Goal: Task Accomplishment & Management: Use online tool/utility

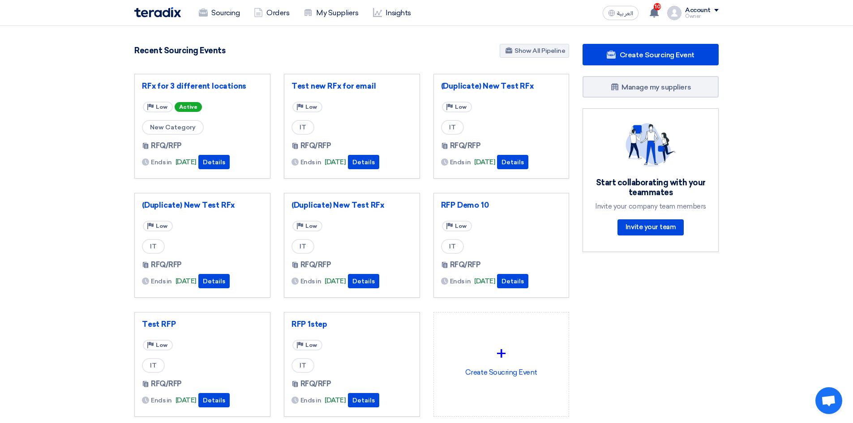
click at [214, 10] on link "Sourcing" at bounding box center [219, 13] width 55 height 20
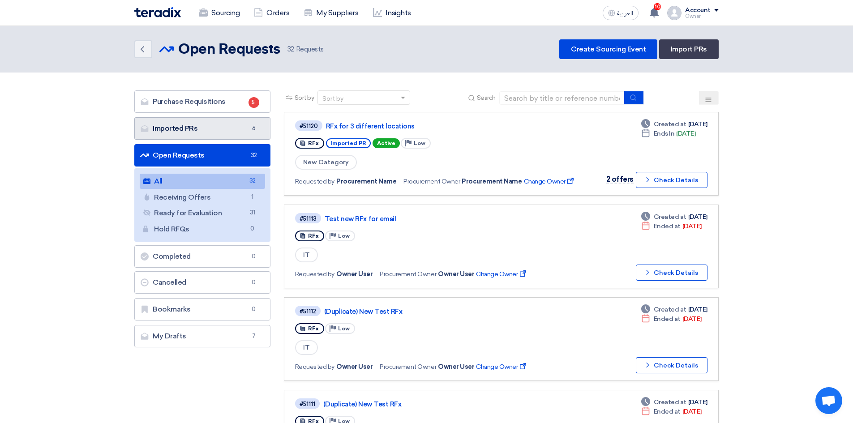
click at [163, 123] on link "Imported PRs Imported PRs 6" at bounding box center [202, 128] width 136 height 22
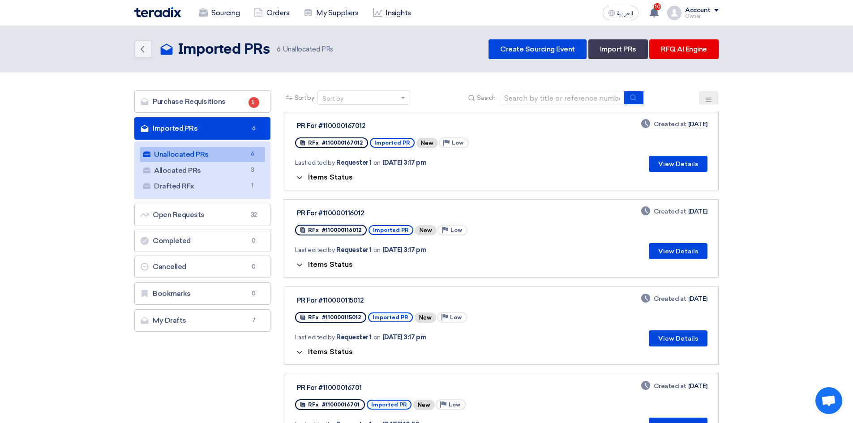
click at [324, 179] on span "Items Status" at bounding box center [330, 177] width 45 height 9
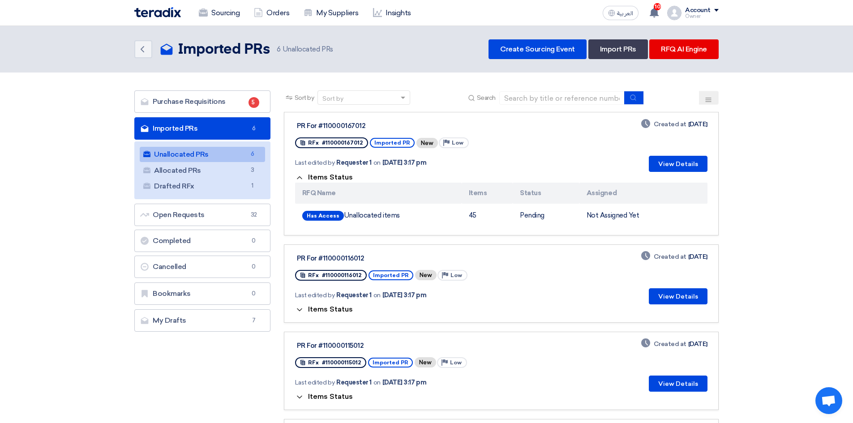
click at [324, 179] on span "Items Status" at bounding box center [330, 177] width 45 height 9
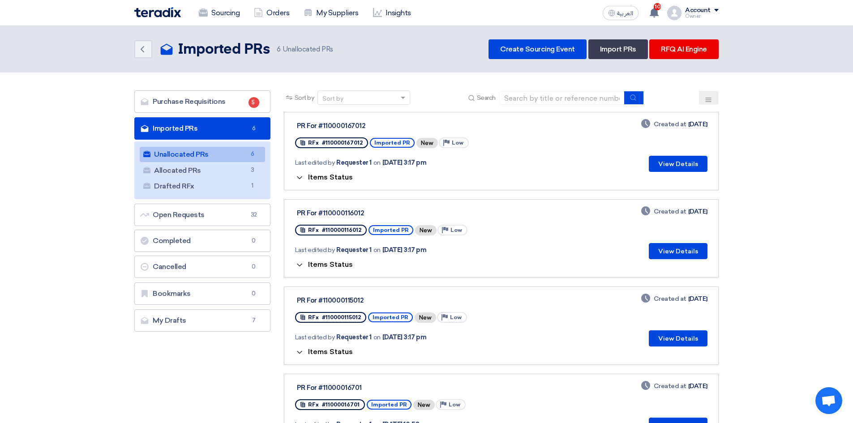
click at [329, 261] on span "Items Status" at bounding box center [330, 264] width 45 height 9
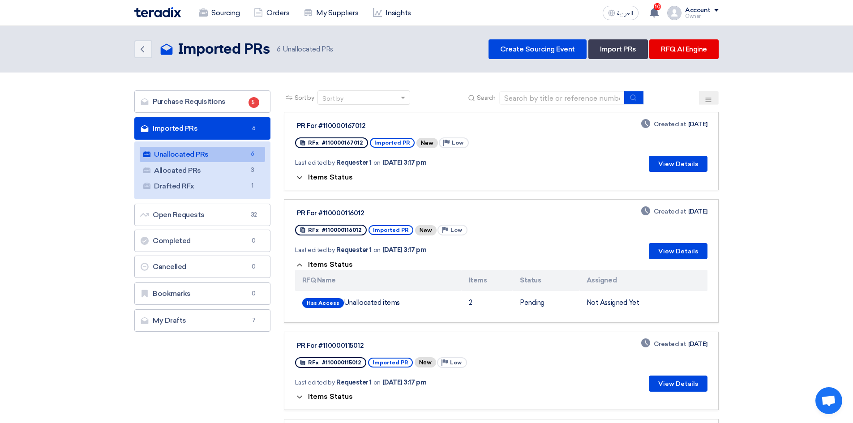
click at [329, 261] on span "Items Status" at bounding box center [330, 264] width 45 height 9
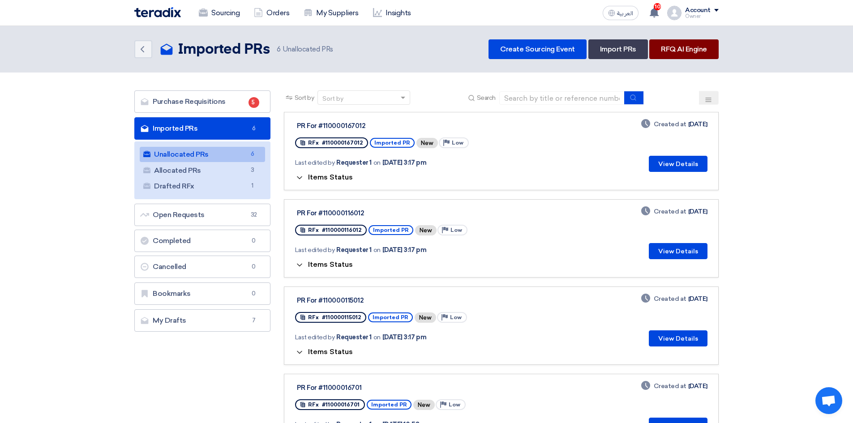
click at [691, 53] on link "RFQ AI Engine" at bounding box center [684, 49] width 69 height 20
click at [667, 169] on button "View Details" at bounding box center [678, 164] width 59 height 16
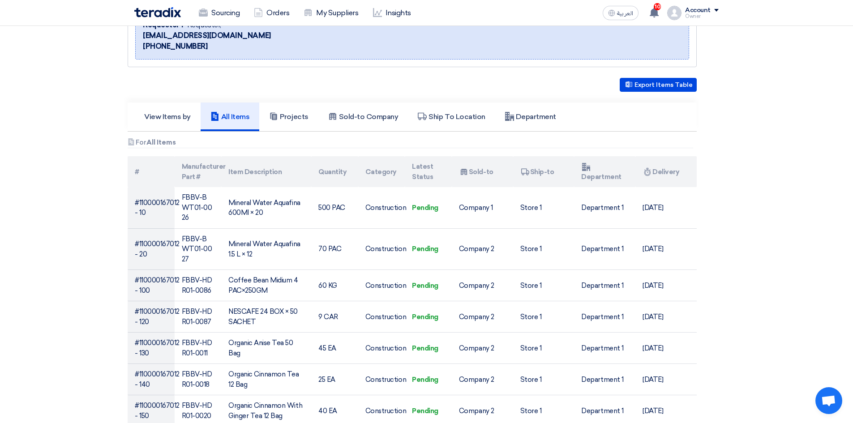
scroll to position [134, 0]
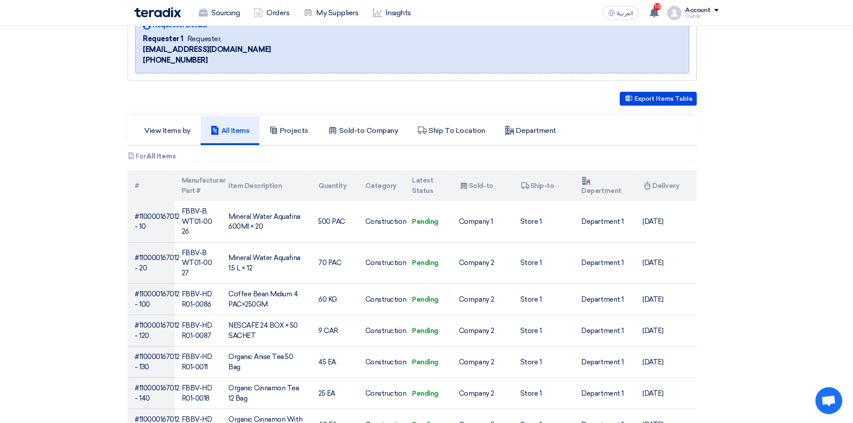
click at [179, 127] on h5 "View Items by" at bounding box center [167, 130] width 47 height 9
click at [364, 133] on h5 "Sold-to Company" at bounding box center [363, 130] width 70 height 9
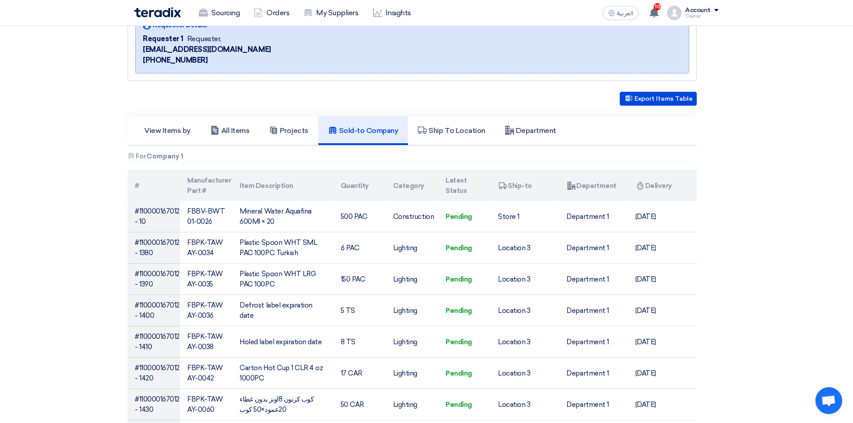
click at [283, 134] on h5 "Projects" at bounding box center [288, 130] width 39 height 9
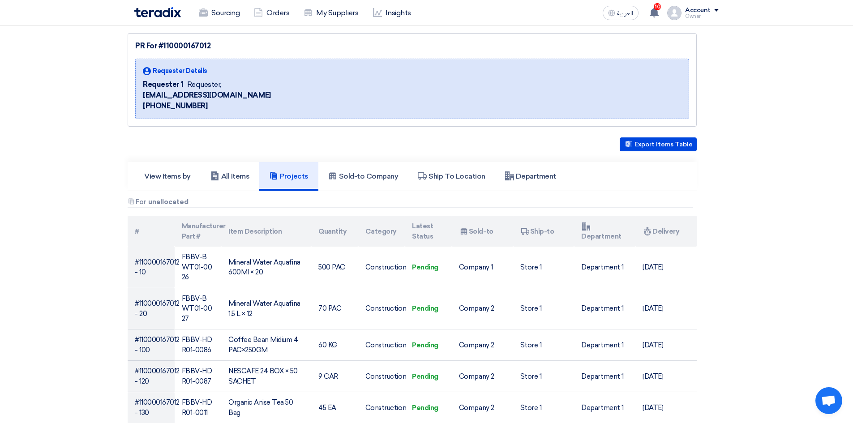
scroll to position [90, 0]
click at [452, 169] on link "Ship To Location" at bounding box center [451, 175] width 87 height 29
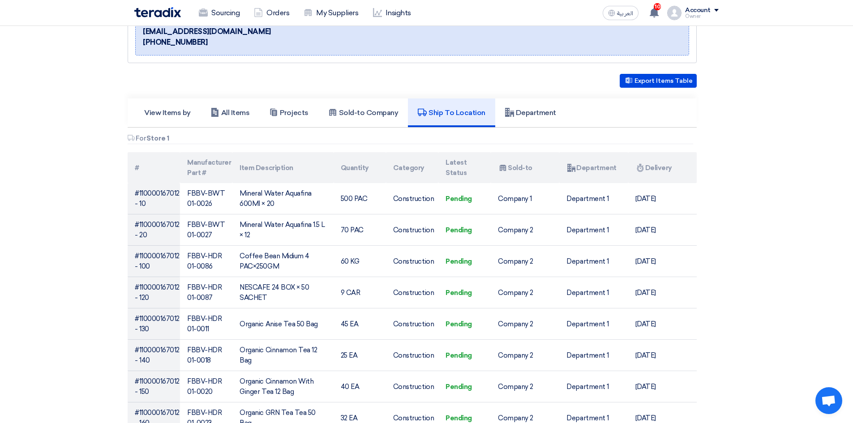
scroll to position [0, 0]
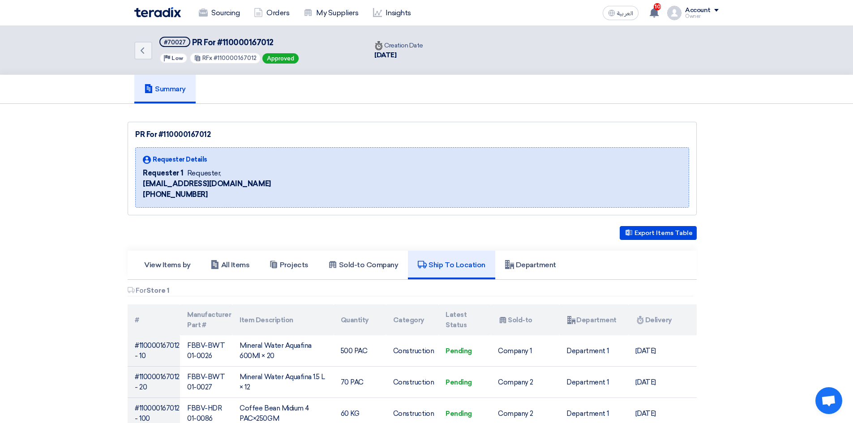
click at [537, 262] on h5 "Department" at bounding box center [530, 265] width 51 height 9
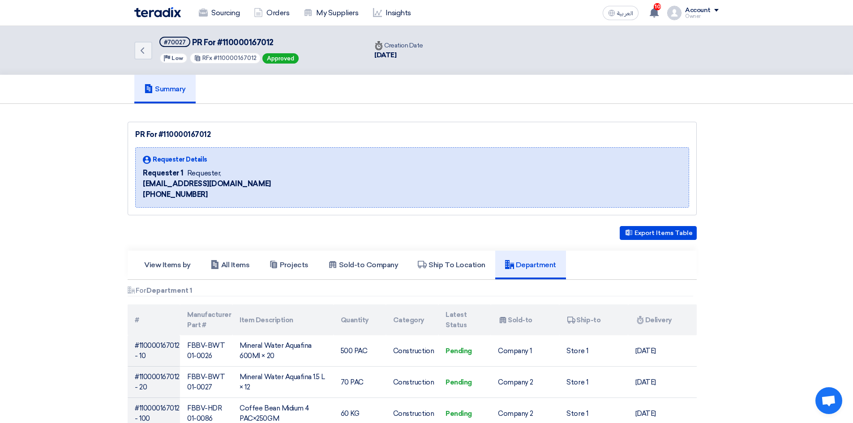
click at [230, 267] on h5 "All Items" at bounding box center [230, 265] width 39 height 9
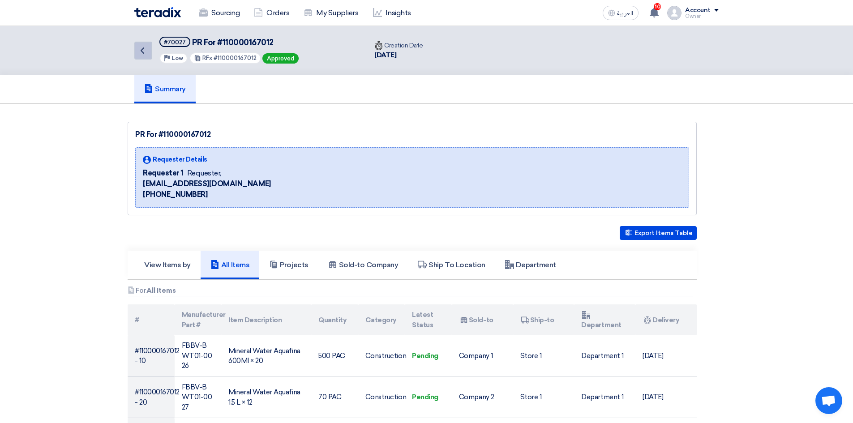
click at [138, 51] on icon "Back" at bounding box center [142, 50] width 11 height 11
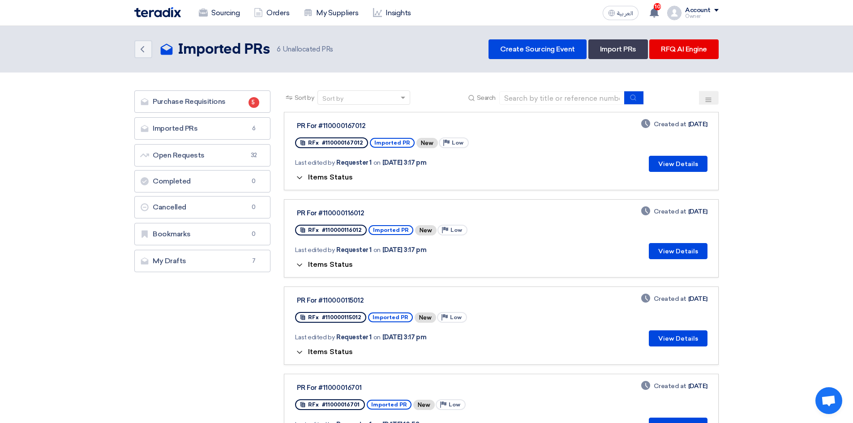
click at [302, 176] on icon at bounding box center [299, 177] width 9 height 9
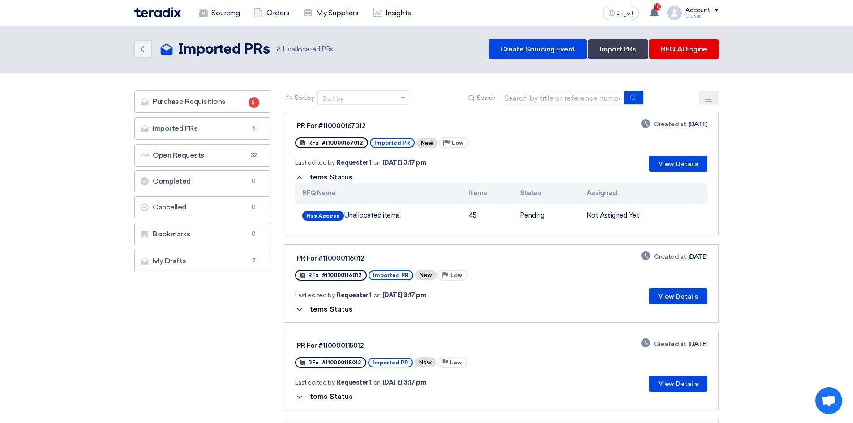
click at [759, 172] on section "Purchase Requisitions Purchase Requisitions 5 Imported PRs Imported PRs 6 Open …" at bounding box center [426, 386] width 853 height 627
click at [82, 188] on section "Purchase Requisitions Purchase Requisitions 5 Imported PRs Imported PRs 6 Open …" at bounding box center [426, 386] width 853 height 627
click at [84, 50] on header "Back Imported PRs Imported PRs 6" at bounding box center [426, 49] width 853 height 47
click at [215, 16] on link "Sourcing" at bounding box center [219, 13] width 55 height 20
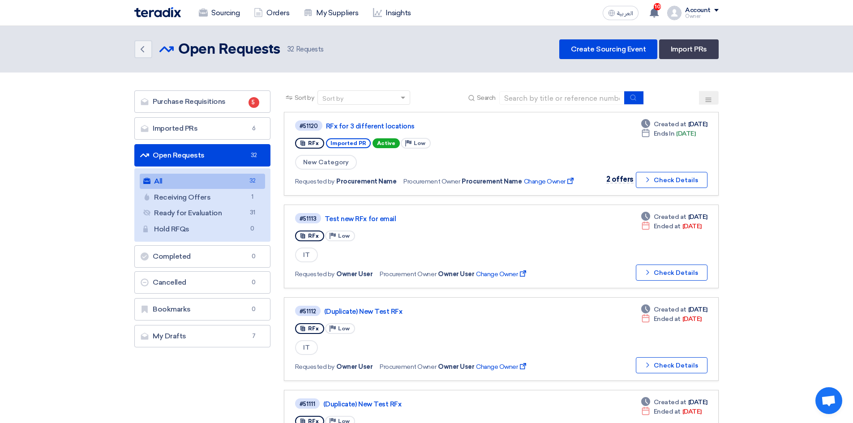
click at [221, 125] on link "Imported PRs Imported PRs 6" at bounding box center [202, 128] width 136 height 22
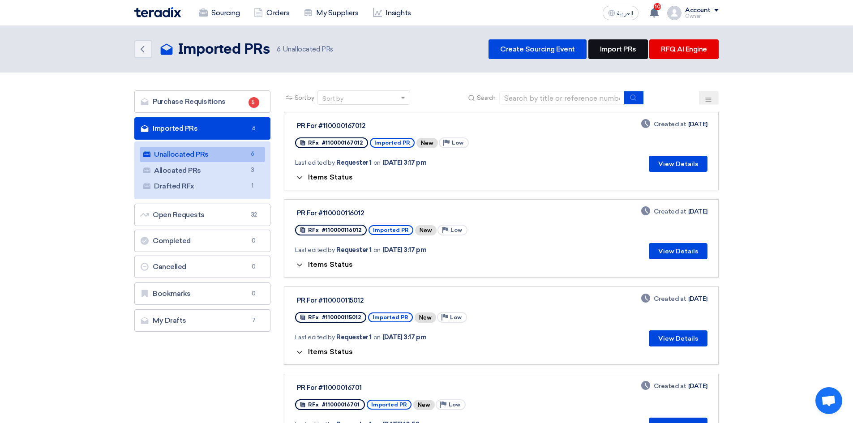
click at [627, 50] on link "Import PRs" at bounding box center [619, 49] width 60 height 20
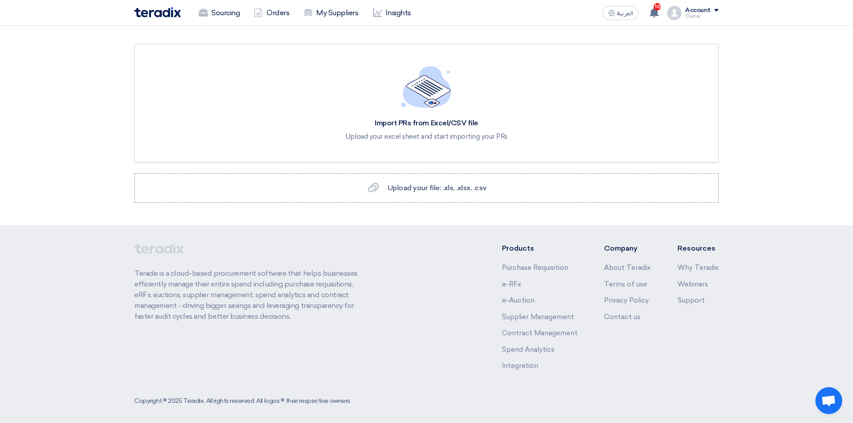
click at [421, 181] on label "Upload your file: .xls, .xlsx, .csv Upload your file: .xls, .xlsx, .csv" at bounding box center [426, 188] width 585 height 30
click at [0, 0] on input "Upload your file: .xls, .xlsx, .csv Upload your file: .xls, .xlsx, .csv" at bounding box center [0, 0] width 0 height 0
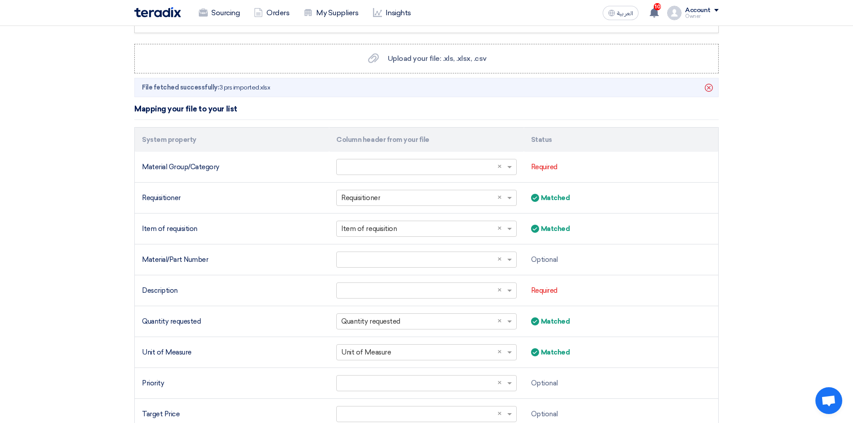
scroll to position [134, 0]
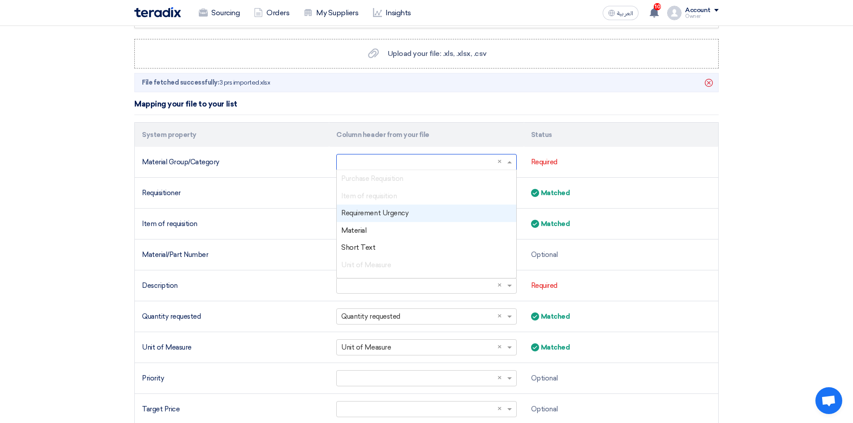
click at [460, 160] on input "text" at bounding box center [421, 162] width 161 height 15
click at [385, 206] on span "Material Group" at bounding box center [364, 210] width 46 height 8
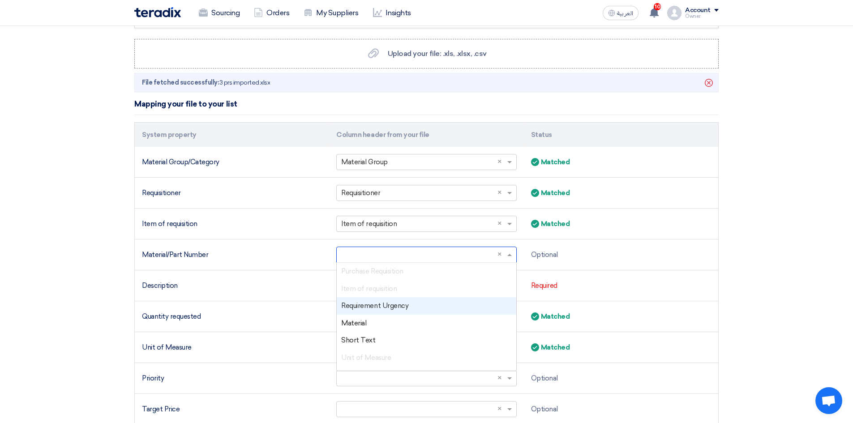
click at [347, 253] on input "text" at bounding box center [421, 255] width 161 height 15
click at [380, 319] on div "Material" at bounding box center [426, 323] width 179 height 17
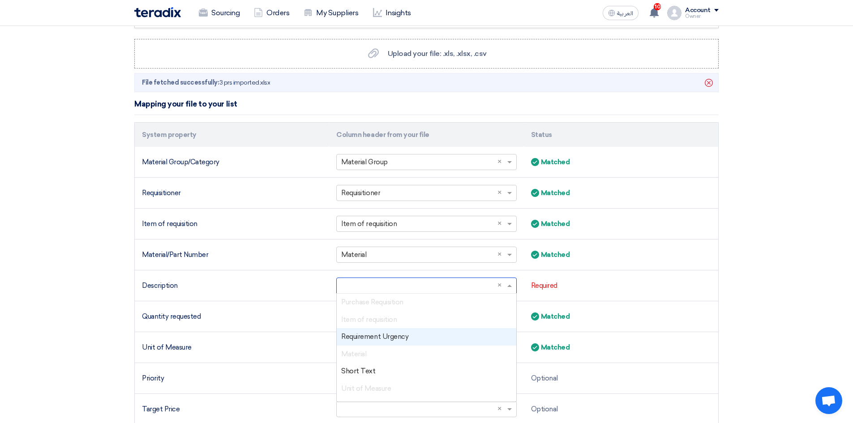
click at [379, 285] on input "text" at bounding box center [421, 286] width 161 height 15
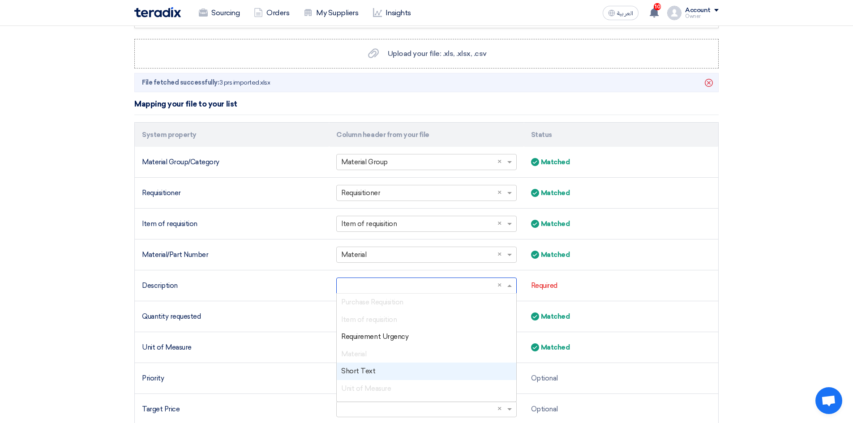
click at [372, 370] on span "Short Text" at bounding box center [358, 371] width 34 height 8
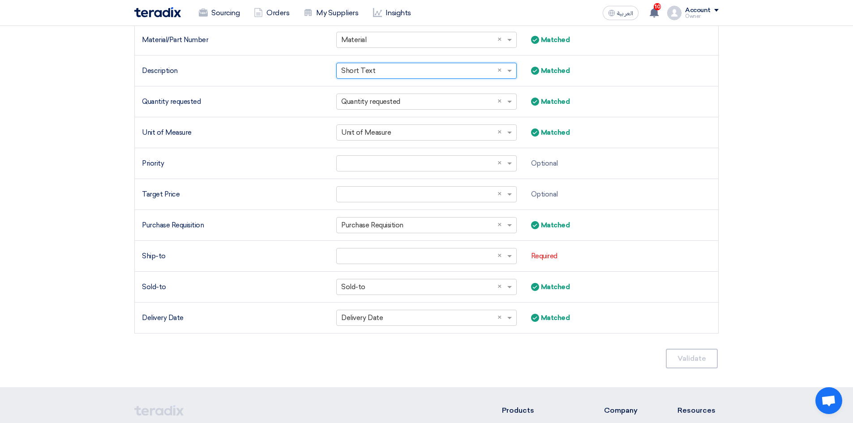
scroll to position [358, 0]
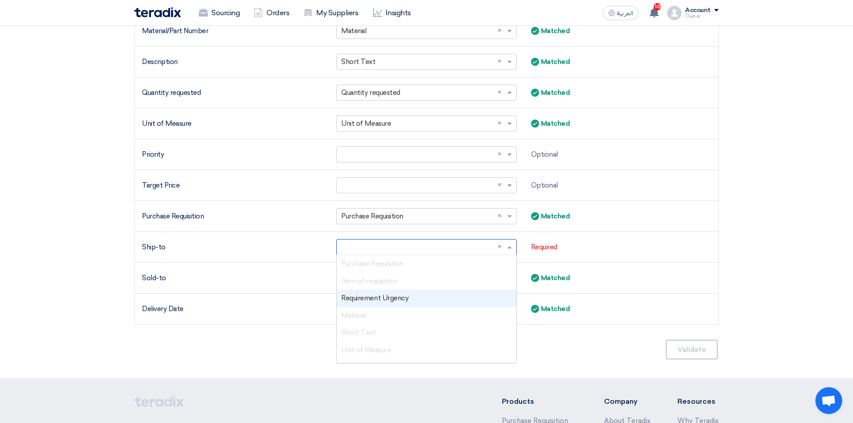
click at [379, 245] on input "text" at bounding box center [421, 247] width 161 height 15
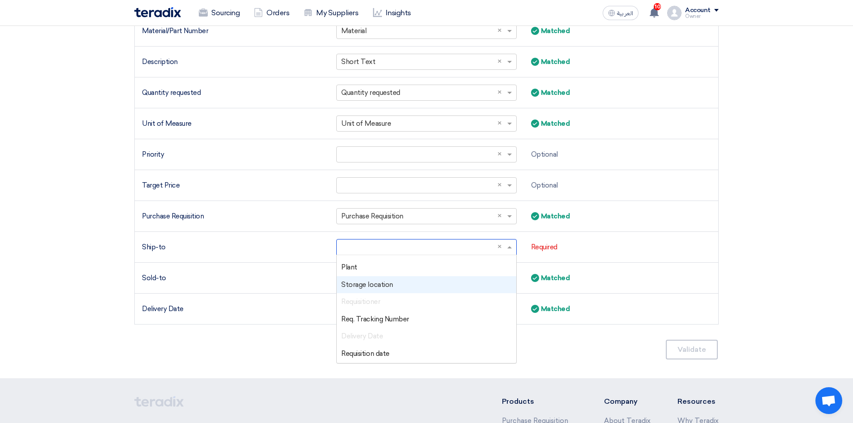
click at [379, 285] on span "Storage location" at bounding box center [367, 285] width 52 height 8
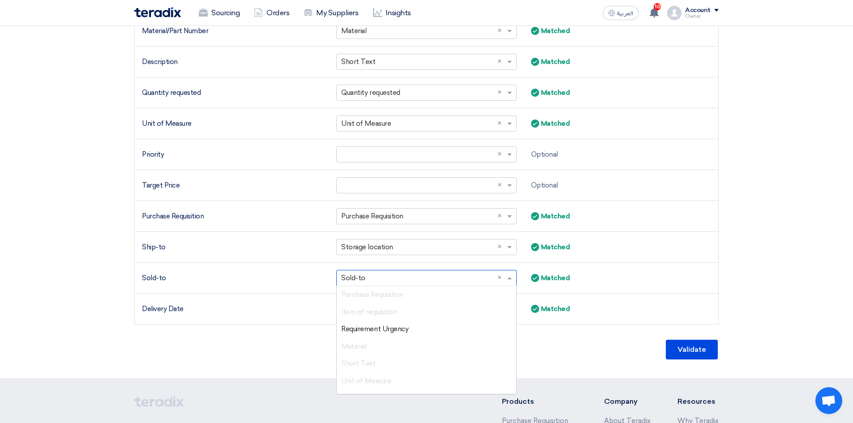
click at [381, 279] on input "text" at bounding box center [421, 278] width 161 height 15
click at [353, 294] on span "Plant" at bounding box center [349, 298] width 16 height 8
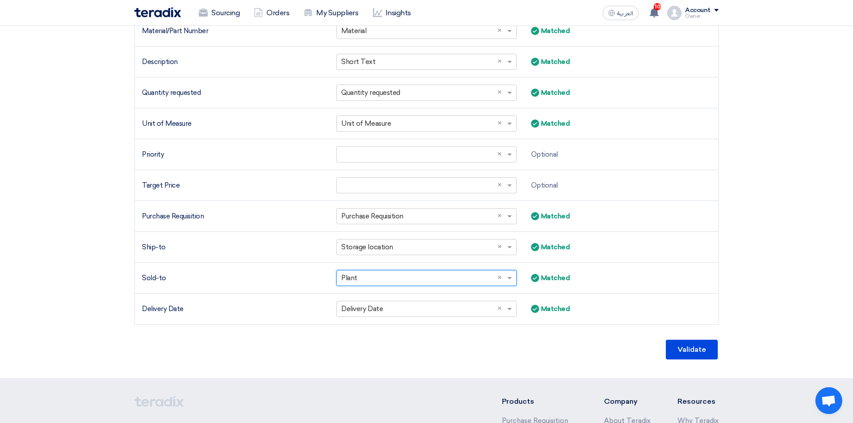
click at [433, 329] on div "Mapping your file to your list System property Column header from your file Sta…" at bounding box center [426, 115] width 585 height 491
click at [685, 344] on button "Validate" at bounding box center [692, 350] width 52 height 20
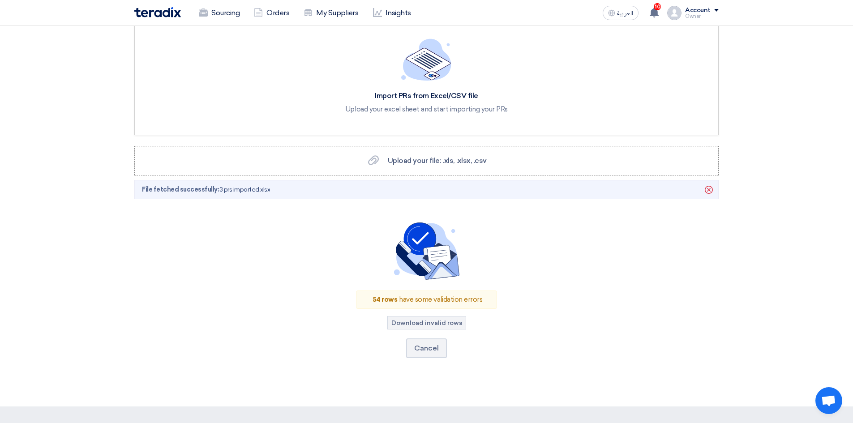
scroll to position [0, 0]
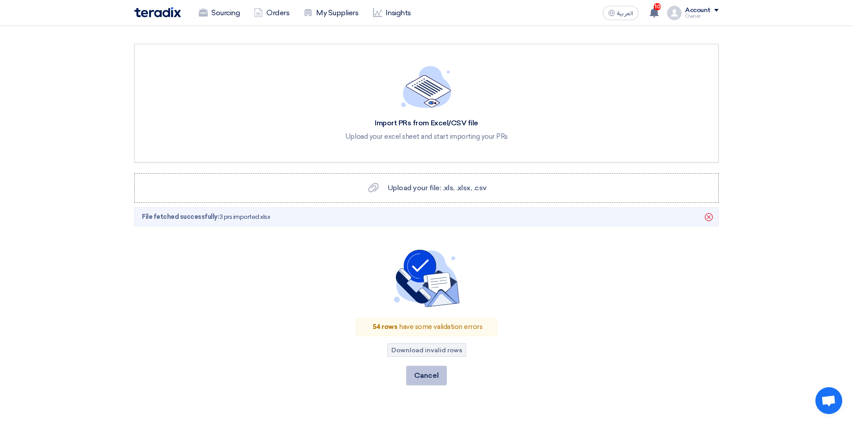
click at [430, 372] on button "Cancel" at bounding box center [426, 376] width 41 height 20
click at [416, 372] on button "Cancel" at bounding box center [426, 376] width 41 height 20
click at [220, 14] on link "Sourcing" at bounding box center [219, 13] width 55 height 20
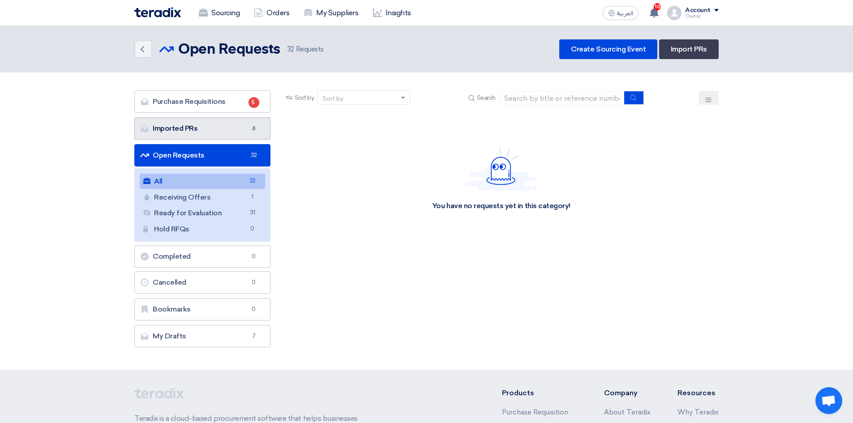
click at [208, 127] on link "Imported PRs Imported PRs 6" at bounding box center [202, 128] width 136 height 22
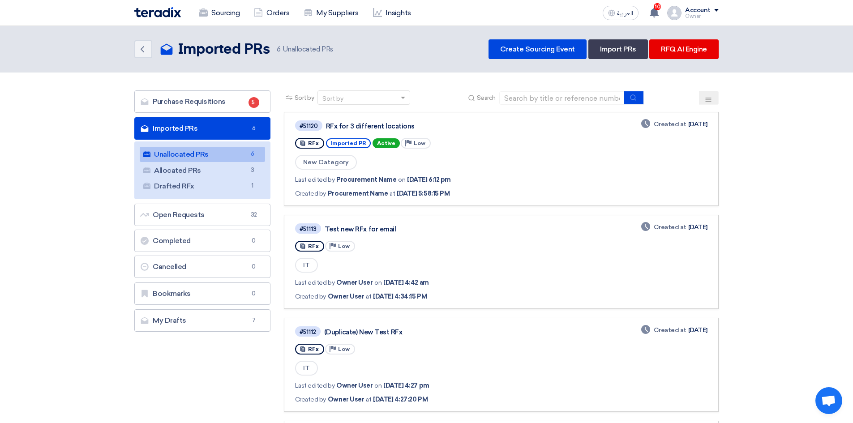
click at [340, 128] on div "RFx for 3 different locations" at bounding box center [438, 126] width 224 height 8
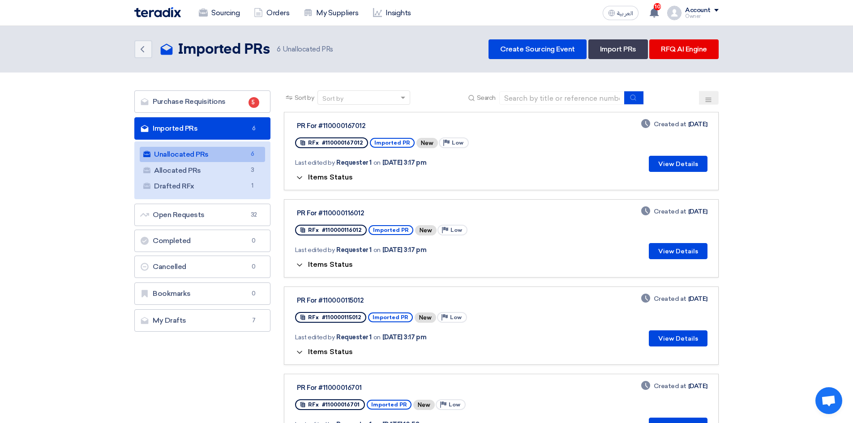
click at [401, 168] on div "Last edited by Requester 1 on [DATE] 3:17 pm" at bounding box center [409, 163] width 228 height 18
click at [352, 126] on div "PR For #110000167012" at bounding box center [409, 126] width 224 height 8
click at [407, 163] on span "[DATE] 3:17 pm" at bounding box center [405, 162] width 44 height 9
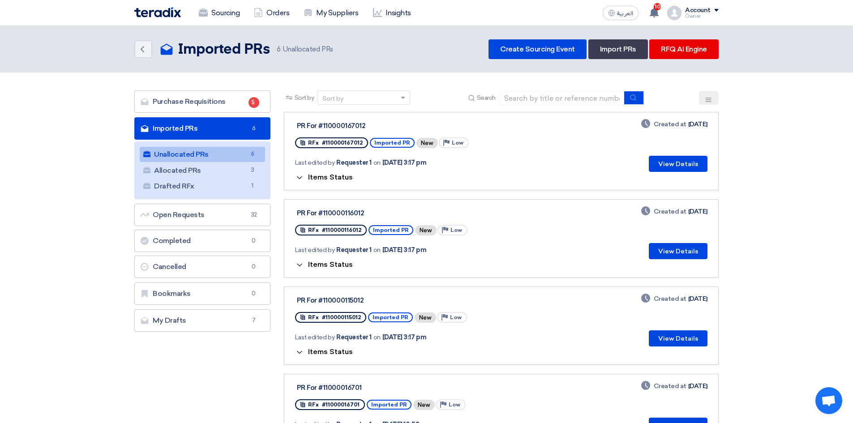
click at [302, 176] on icon at bounding box center [299, 177] width 9 height 9
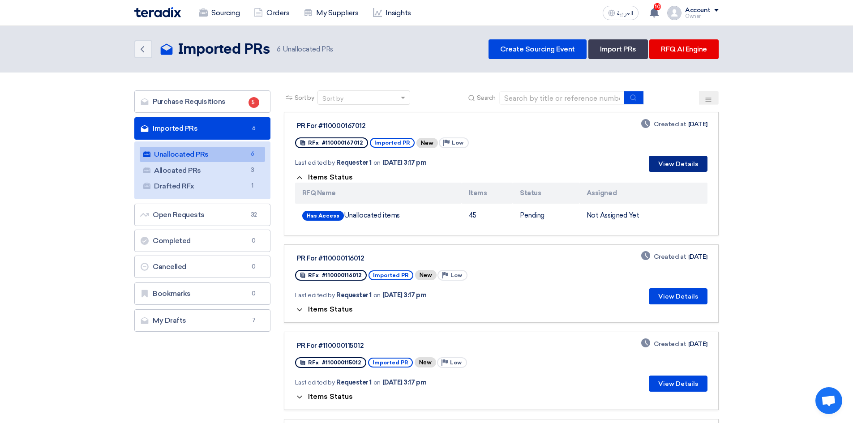
click at [683, 164] on button "View Details" at bounding box center [678, 164] width 59 height 16
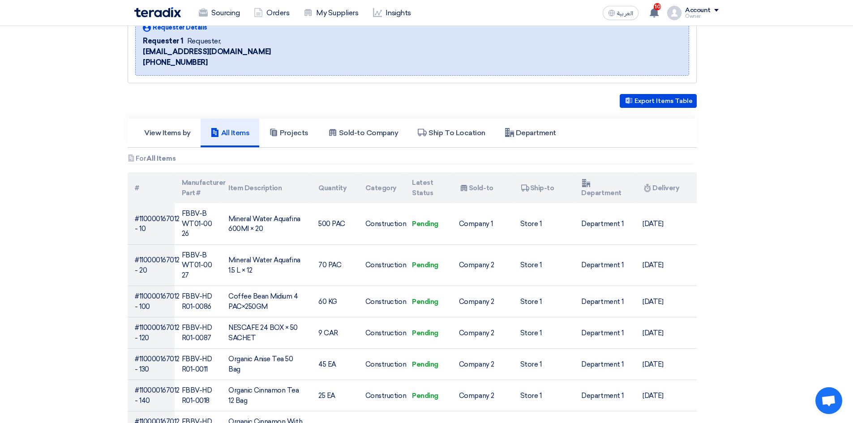
scroll to position [134, 0]
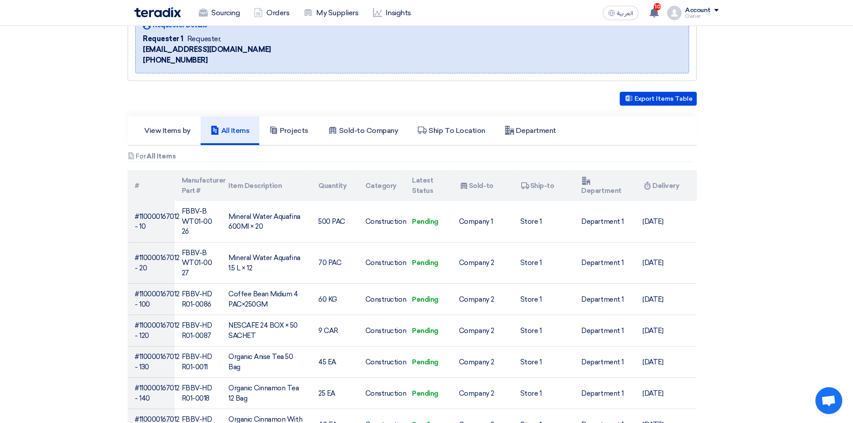
click at [428, 219] on td "Pending" at bounding box center [428, 221] width 47 height 41
click at [426, 245] on td "Pending" at bounding box center [428, 263] width 47 height 42
click at [424, 284] on td "Pending" at bounding box center [428, 299] width 47 height 31
click at [417, 315] on td "Pending" at bounding box center [428, 330] width 47 height 31
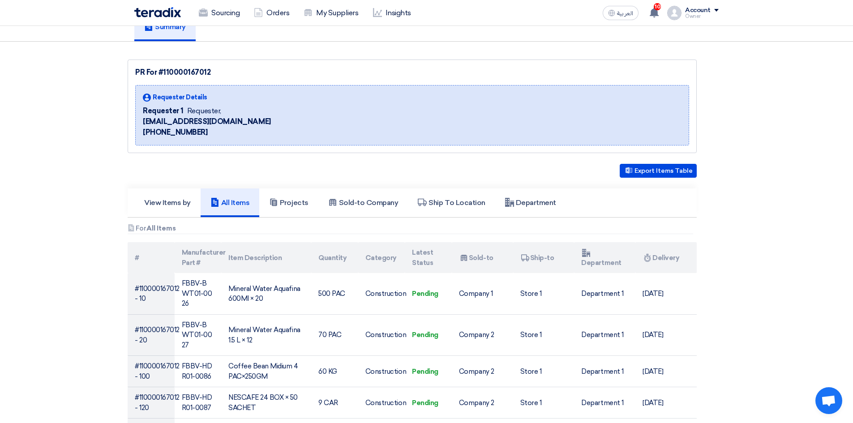
scroll to position [0, 0]
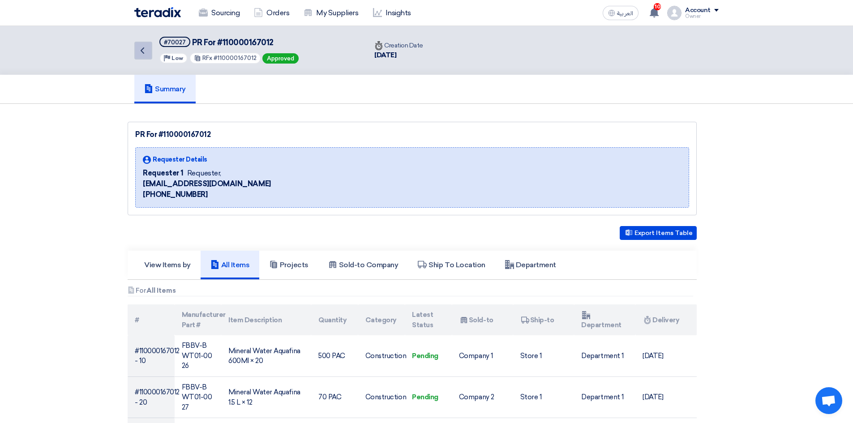
click at [148, 52] on link "Back" at bounding box center [143, 51] width 18 height 18
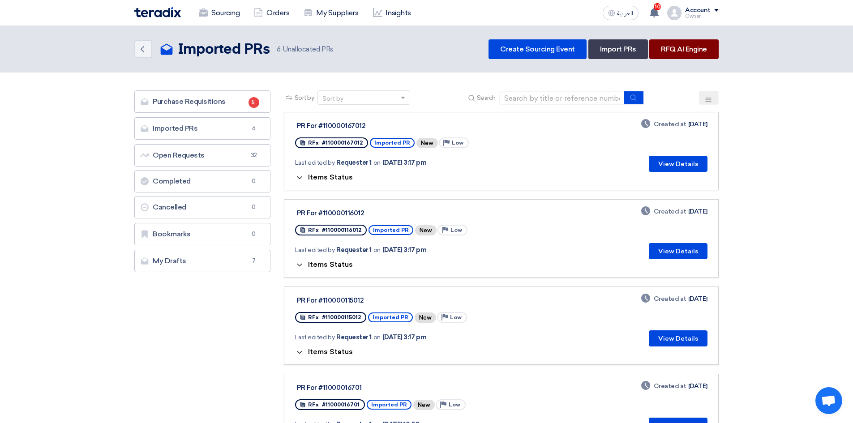
click at [685, 47] on link "RFQ AI Engine" at bounding box center [684, 49] width 69 height 20
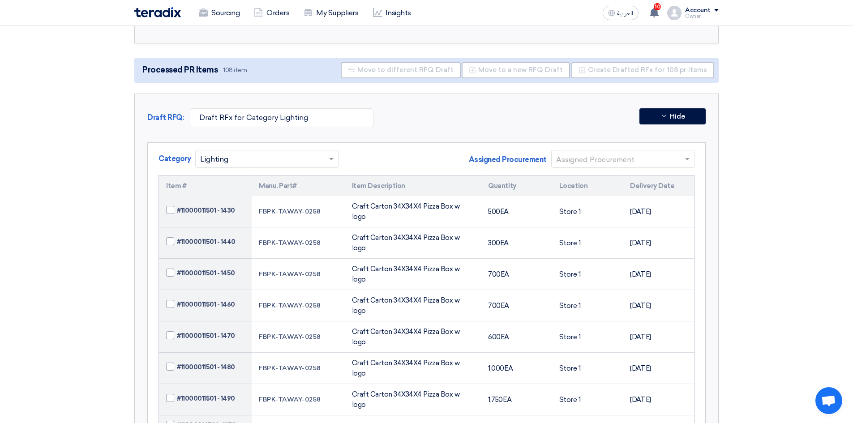
scroll to position [152, 0]
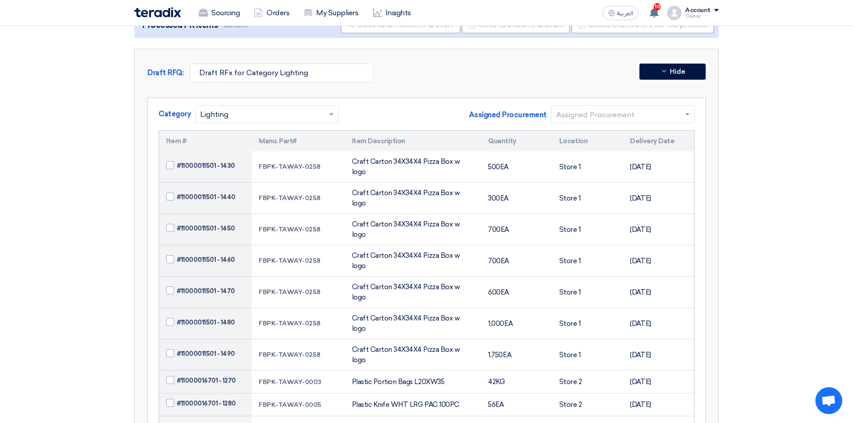
click at [168, 161] on span at bounding box center [170, 165] width 8 height 8
click at [177, 159] on input "#11000011501 - 1430" at bounding box center [216, 166] width 78 height 14
checkbox input "true"
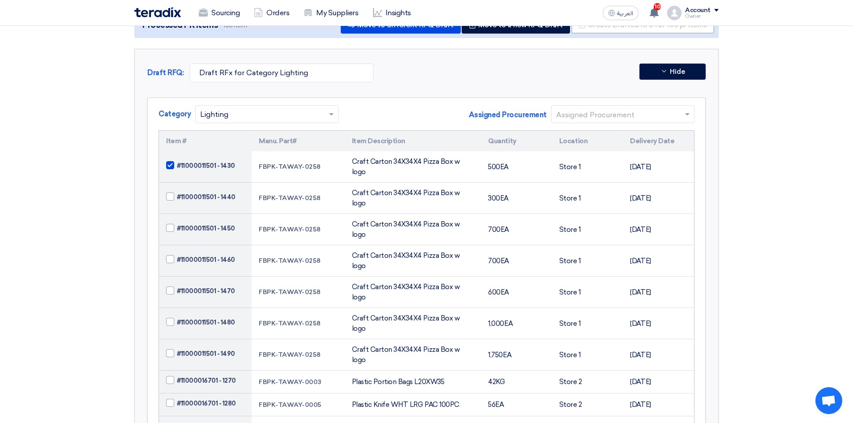
click at [172, 193] on span at bounding box center [170, 197] width 8 height 8
click at [177, 190] on input "#11000011501 - 1440" at bounding box center [216, 197] width 78 height 14
checkbox input "true"
click at [171, 224] on span at bounding box center [170, 228] width 8 height 8
click at [177, 221] on input "#11000011501 - 1450" at bounding box center [216, 228] width 78 height 14
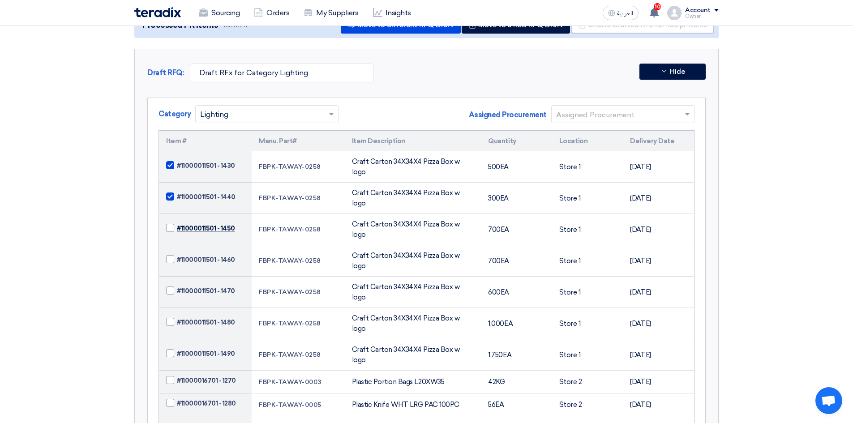
checkbox input "true"
click at [169, 255] on label "#11000011501 - 1460" at bounding box center [205, 259] width 78 height 9
click at [177, 253] on input "#11000011501 - 1460" at bounding box center [216, 260] width 78 height 14
checkbox input "true"
click at [171, 277] on td "#11000011501 - 1470" at bounding box center [205, 292] width 93 height 31
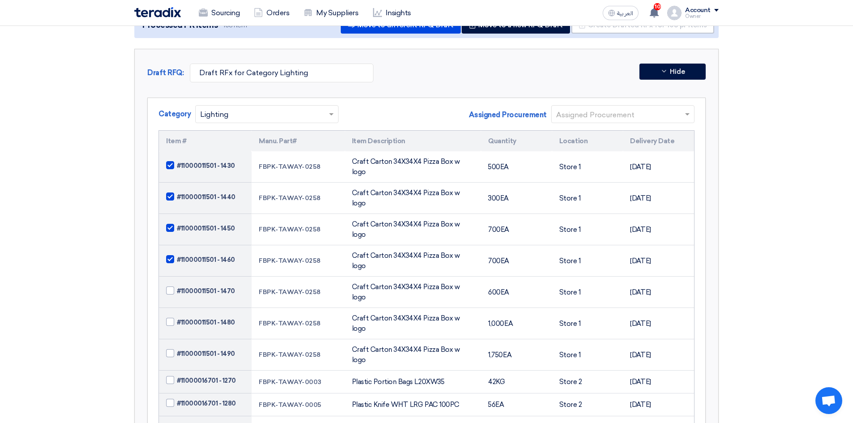
click at [171, 287] on span at bounding box center [170, 291] width 8 height 8
click at [177, 284] on input "#11000011501 - 1470" at bounding box center [216, 291] width 78 height 14
checkbox input "true"
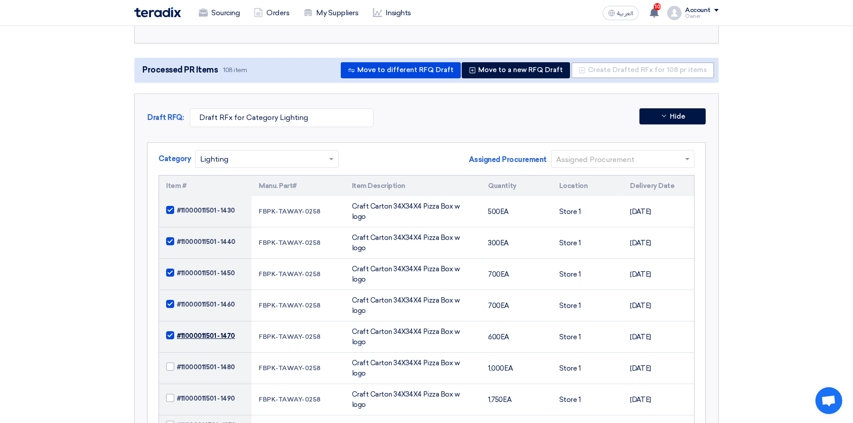
click at [619, 163] on input "text" at bounding box center [618, 159] width 125 height 15
click at [590, 176] on span "Procurement" at bounding box center [578, 176] width 45 height 9
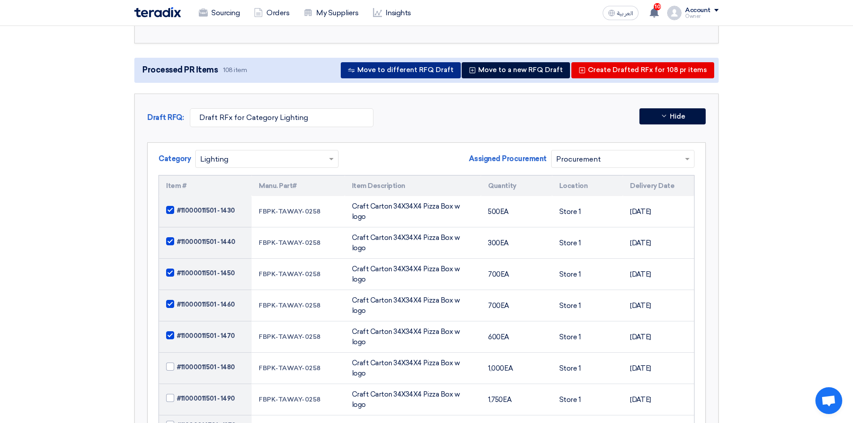
click at [417, 72] on button "Move to different RFQ Draft" at bounding box center [401, 70] width 120 height 16
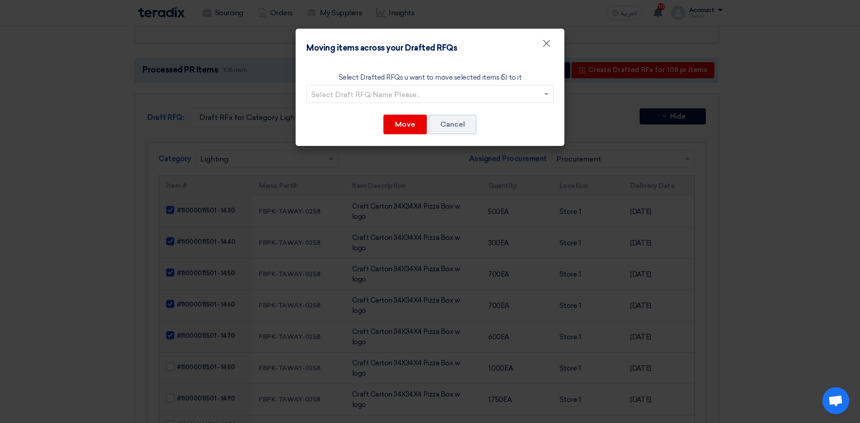
click at [471, 96] on input "text" at bounding box center [425, 94] width 228 height 15
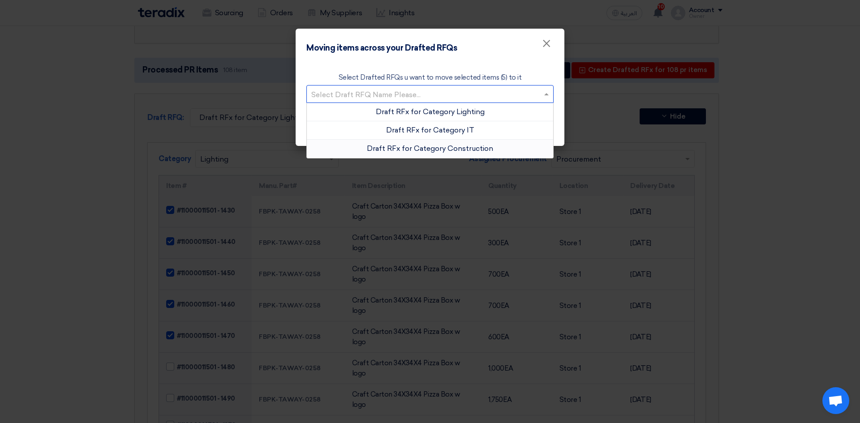
click at [447, 151] on span "Draft RFx for Category Construction" at bounding box center [430, 148] width 126 height 9
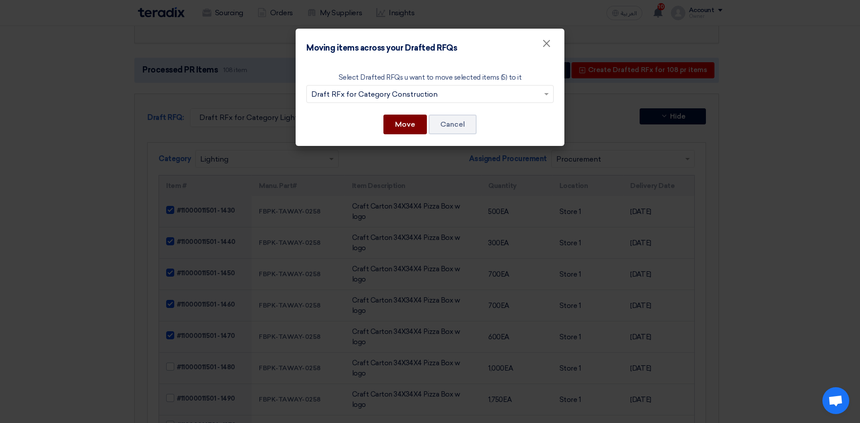
click at [402, 124] on button "Move" at bounding box center [404, 125] width 43 height 20
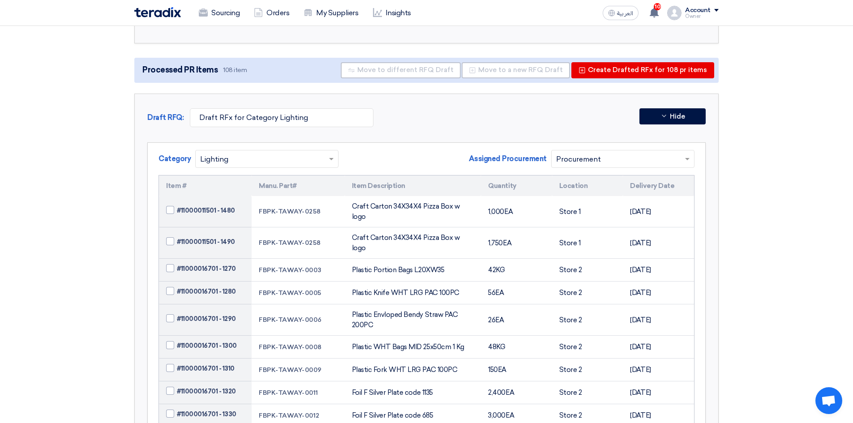
click at [404, 130] on div "Draft RFQ: Draft RFx for Category Lighting Hide" at bounding box center [426, 119] width 559 height 23
click at [173, 206] on span at bounding box center [170, 210] width 8 height 8
click at [177, 206] on input "#11000011501 - 1480" at bounding box center [216, 210] width 78 height 14
checkbox input "true"
click at [173, 237] on span at bounding box center [170, 241] width 8 height 8
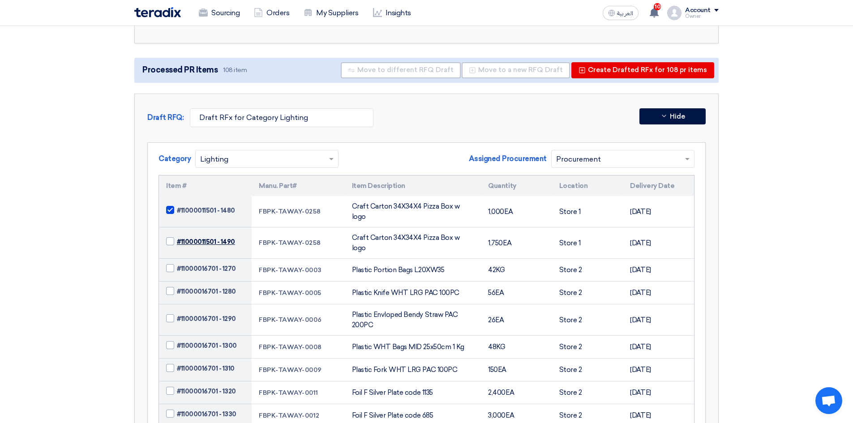
click at [177, 235] on input "#11000011501 - 1490" at bounding box center [216, 242] width 78 height 14
checkbox input "true"
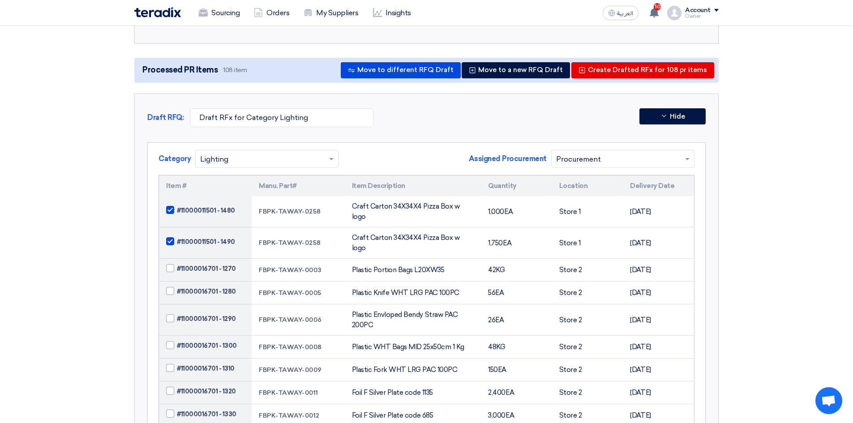
click at [173, 264] on span at bounding box center [170, 268] width 8 height 8
click at [177, 262] on input "#11000016701 - 1270" at bounding box center [216, 269] width 78 height 14
checkbox input "true"
click at [174, 287] on span at bounding box center [170, 291] width 8 height 8
click at [177, 285] on input "#11000016701 - 1280" at bounding box center [216, 292] width 78 height 14
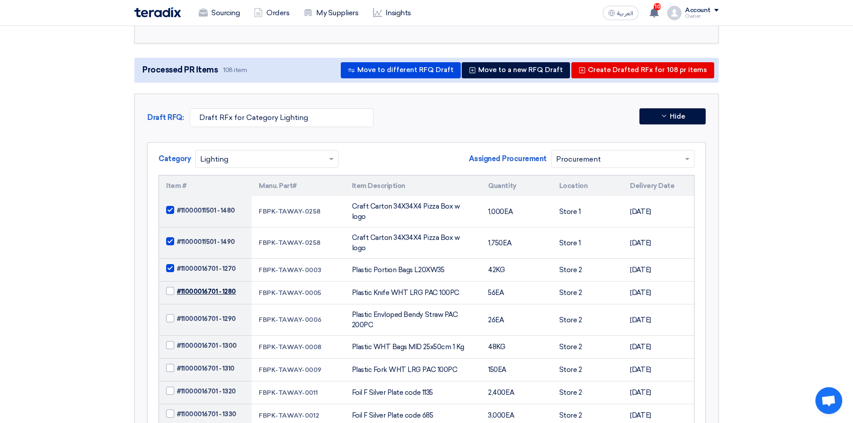
checkbox input "true"
click at [516, 72] on button "Move to a new RFQ Draft" at bounding box center [516, 70] width 108 height 16
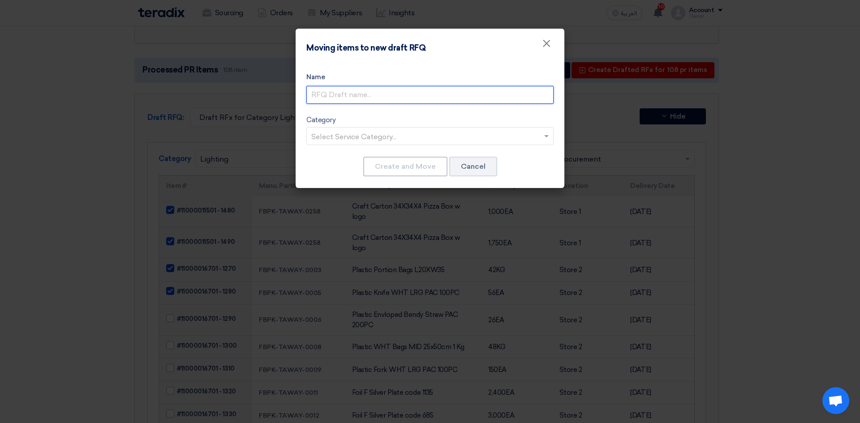
click at [435, 86] on input "text" at bounding box center [429, 95] width 247 height 18
type input "آثص sfhl"
type input "آ"
click at [451, 131] on input "text" at bounding box center [425, 137] width 228 height 15
type input "سباكة"
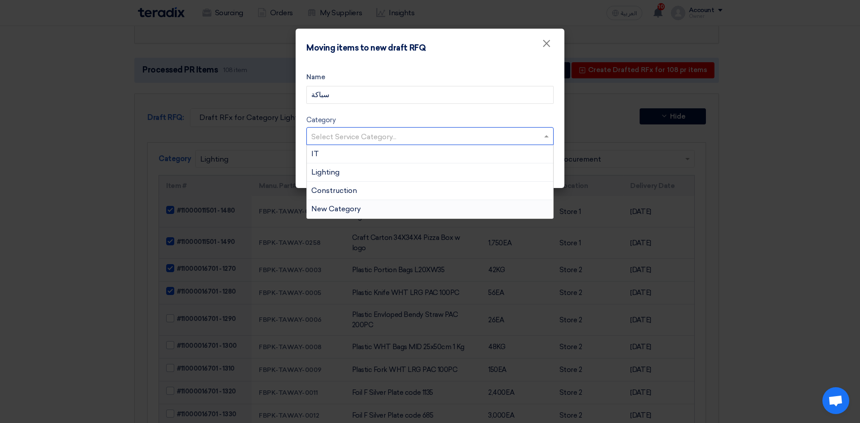
click at [376, 209] on div "New Category" at bounding box center [430, 209] width 246 height 18
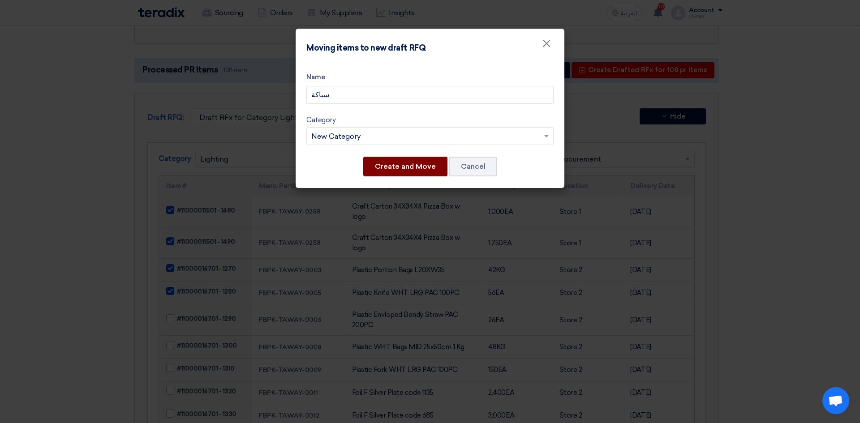
click at [426, 169] on button "Create and Move" at bounding box center [405, 167] width 84 height 20
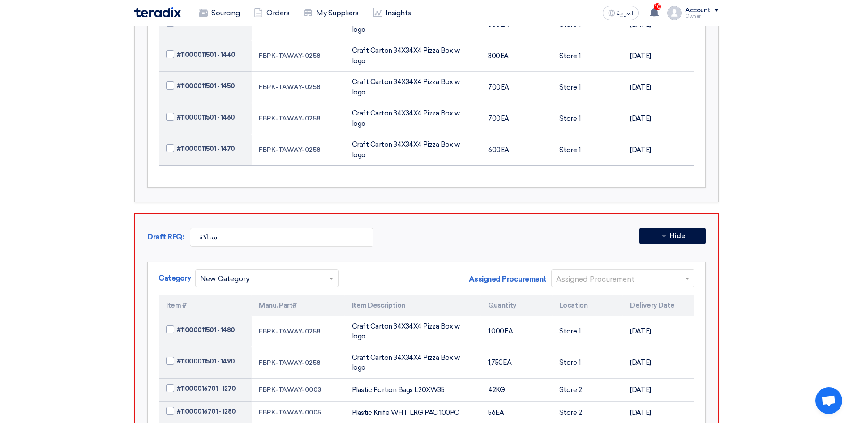
scroll to position [2999, 0]
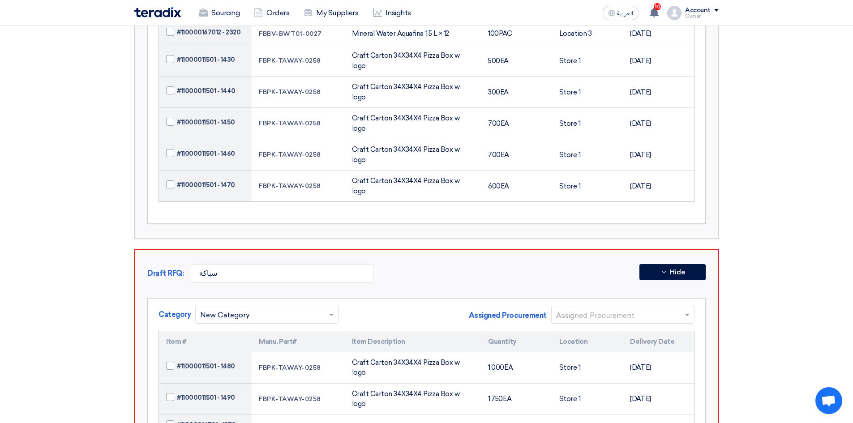
click at [684, 310] on span at bounding box center [688, 315] width 11 height 11
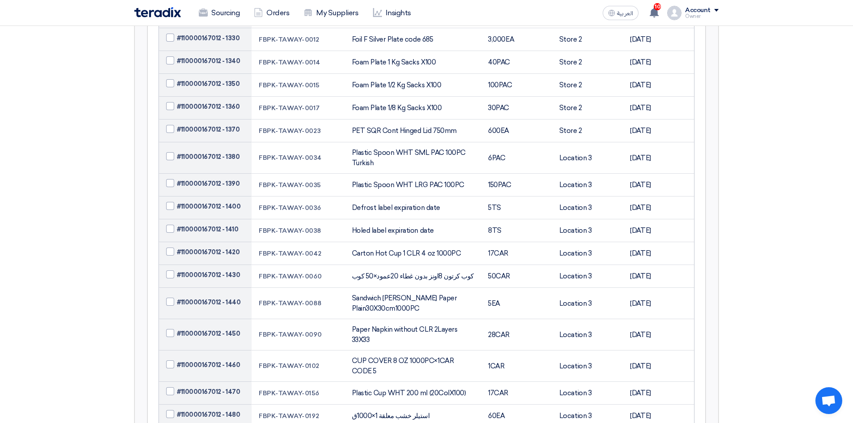
scroll to position [0, 0]
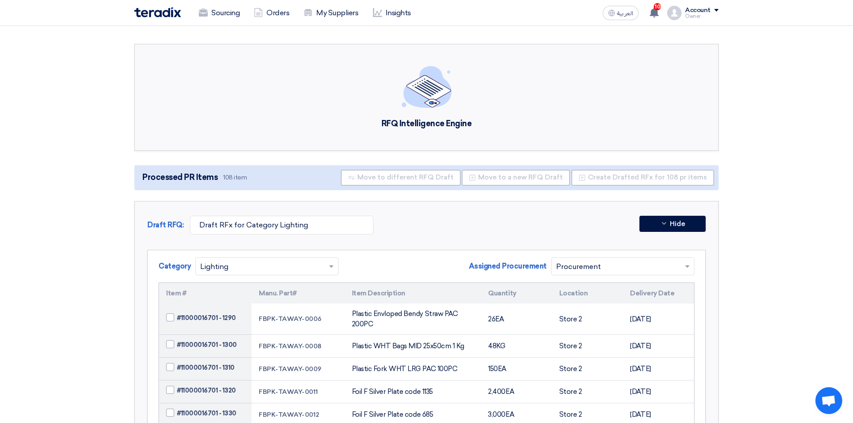
click at [168, 314] on span at bounding box center [170, 318] width 8 height 8
click at [177, 314] on input "#11000016701 - 1290" at bounding box center [216, 318] width 78 height 14
checkbox input "true"
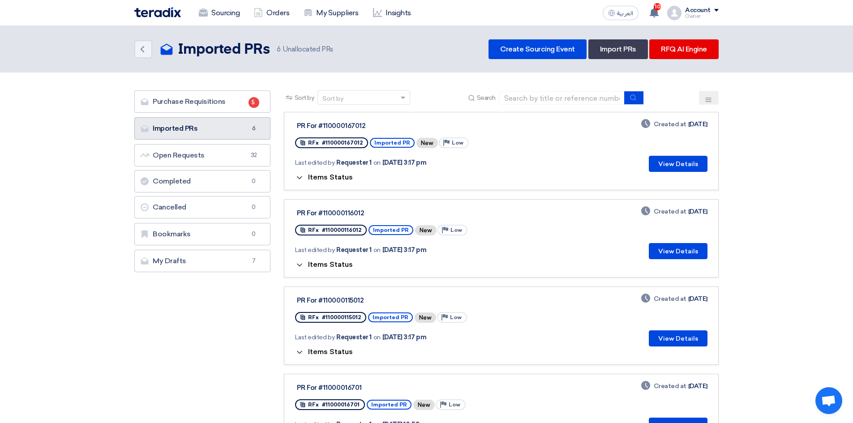
click at [260, 131] on link "Imported PRs Imported PRs 6" at bounding box center [202, 128] width 136 height 22
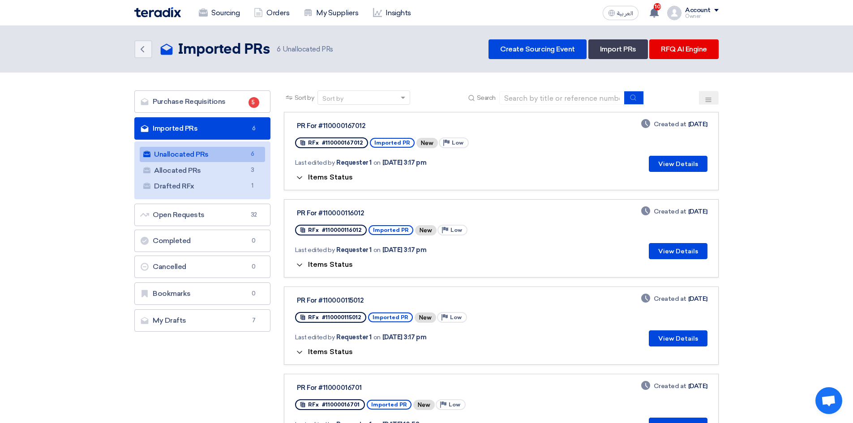
click at [171, 193] on link "Drafted RFx Drafted RFx 1" at bounding box center [202, 186] width 125 height 15
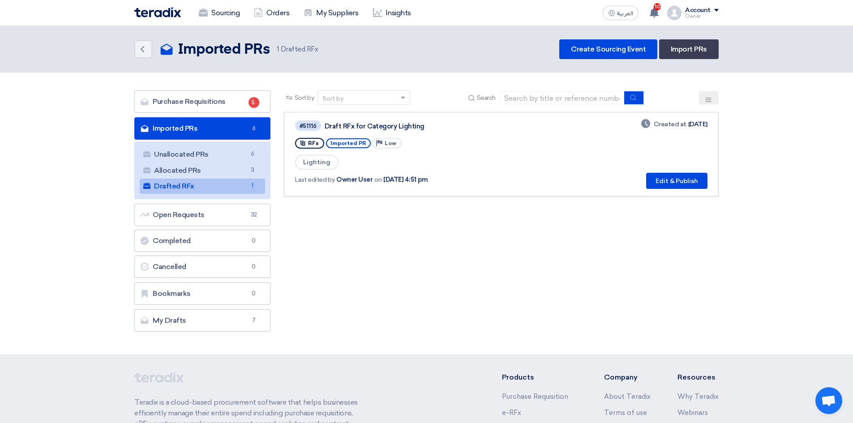
click at [189, 158] on link "Unallocated PRs Unallocated PRs 6" at bounding box center [202, 154] width 125 height 15
